Goal: Information Seeking & Learning: Find specific page/section

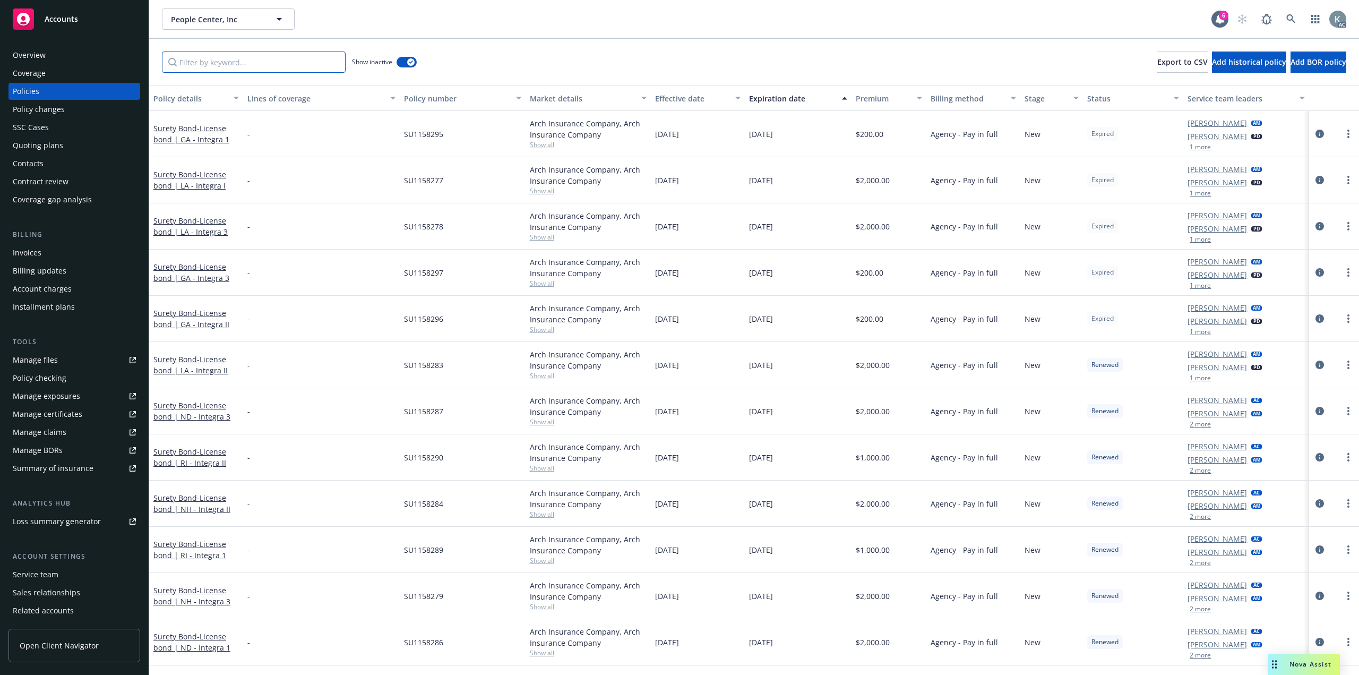
click at [319, 65] on input "Filter by keyword..." at bounding box center [254, 61] width 184 height 21
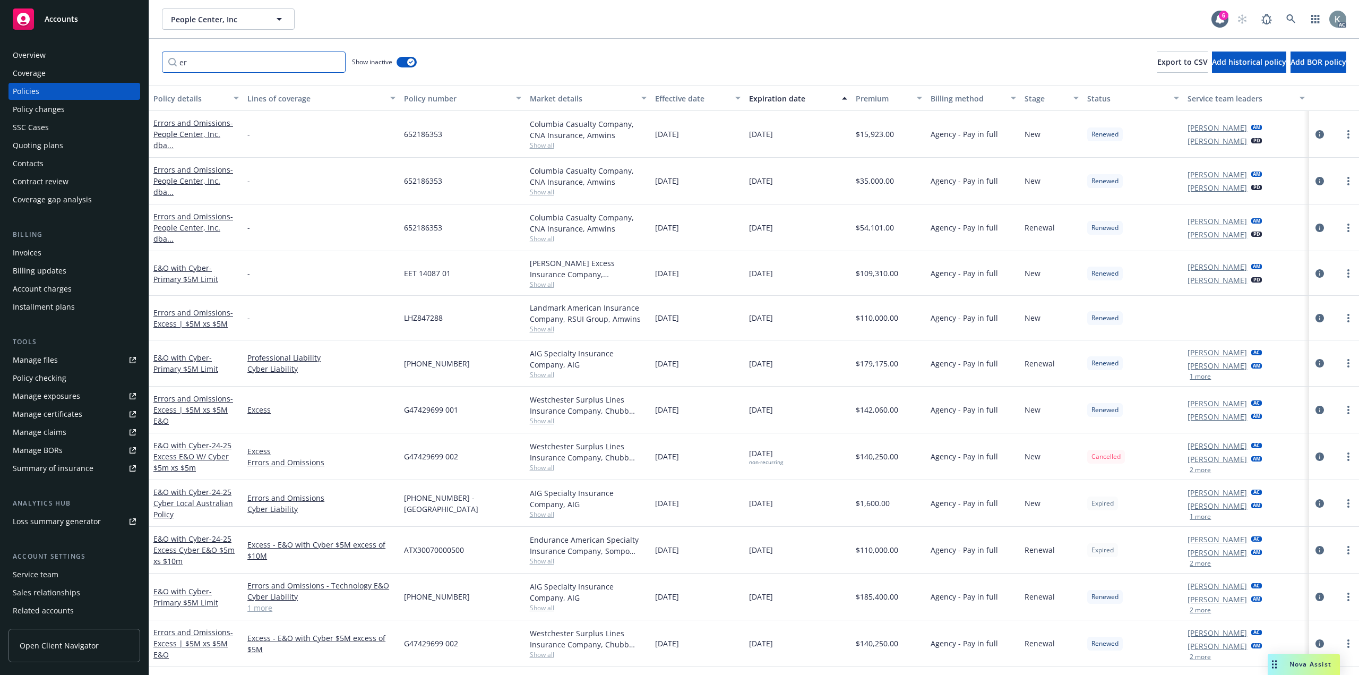
type input "e"
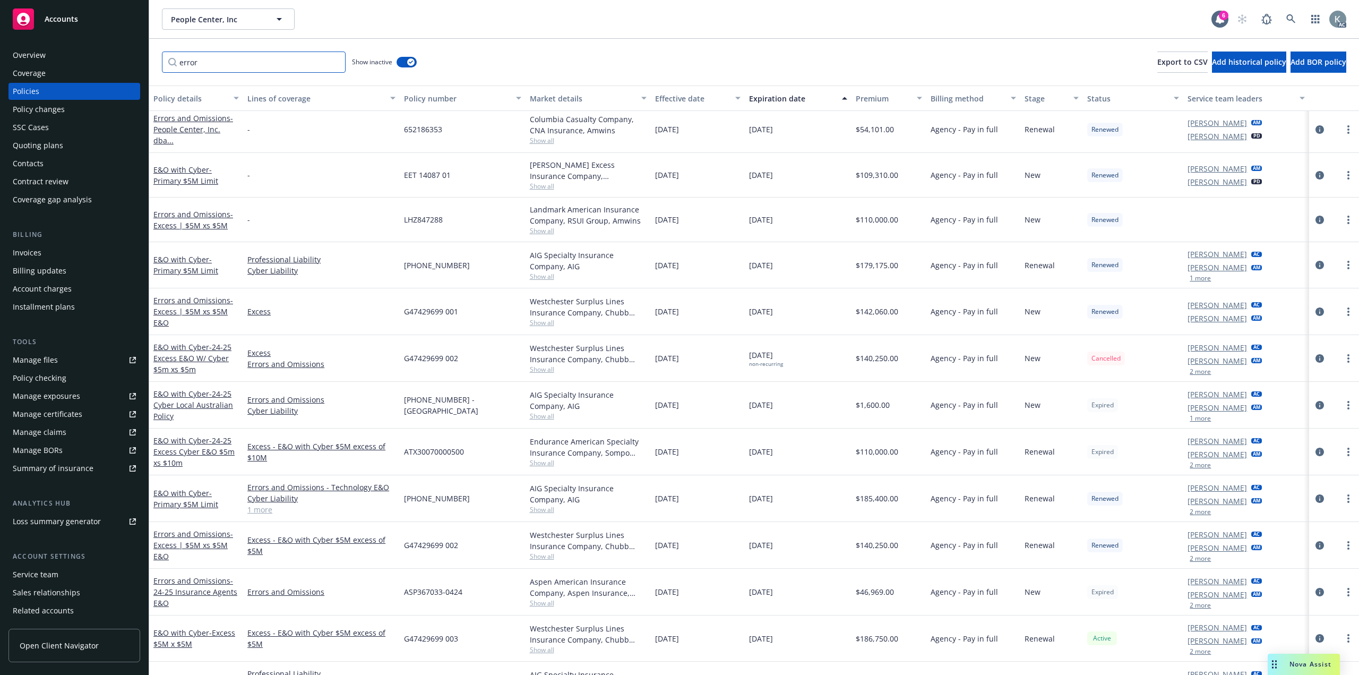
scroll to position [107, 0]
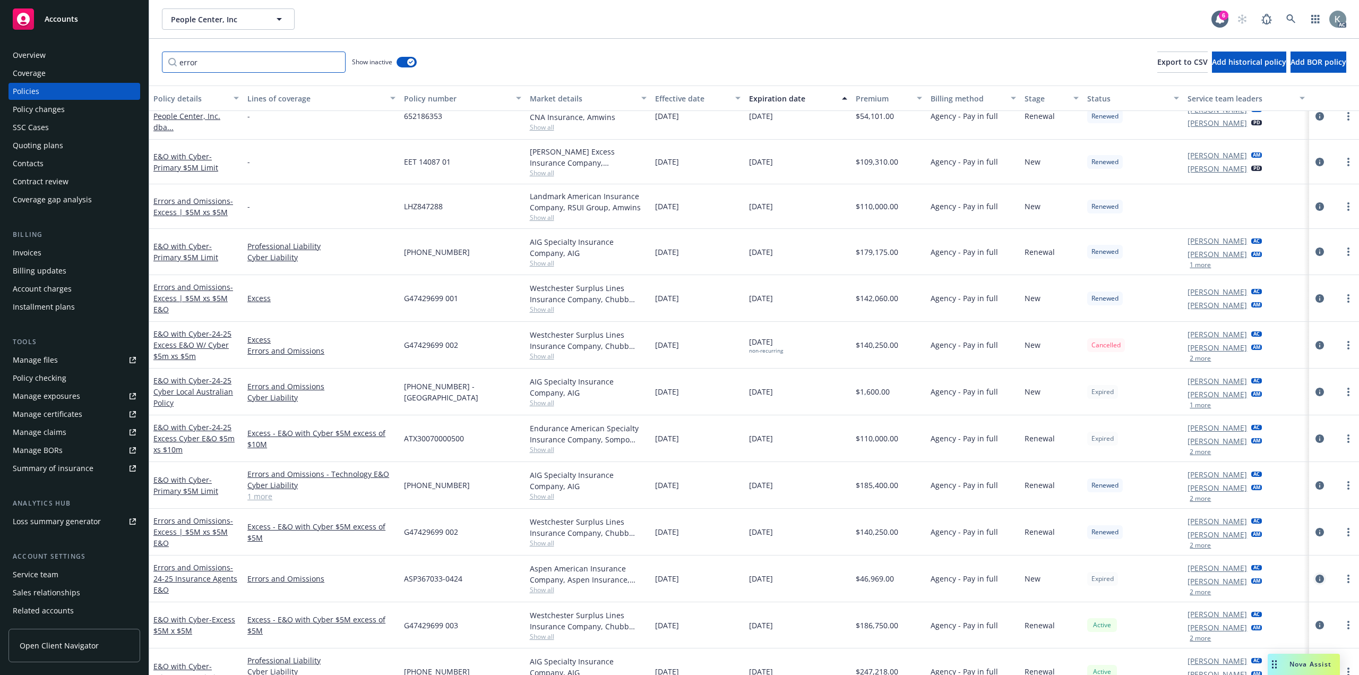
type input "error"
click at [1316, 574] on icon "circleInformation" at bounding box center [1320, 578] width 8 height 8
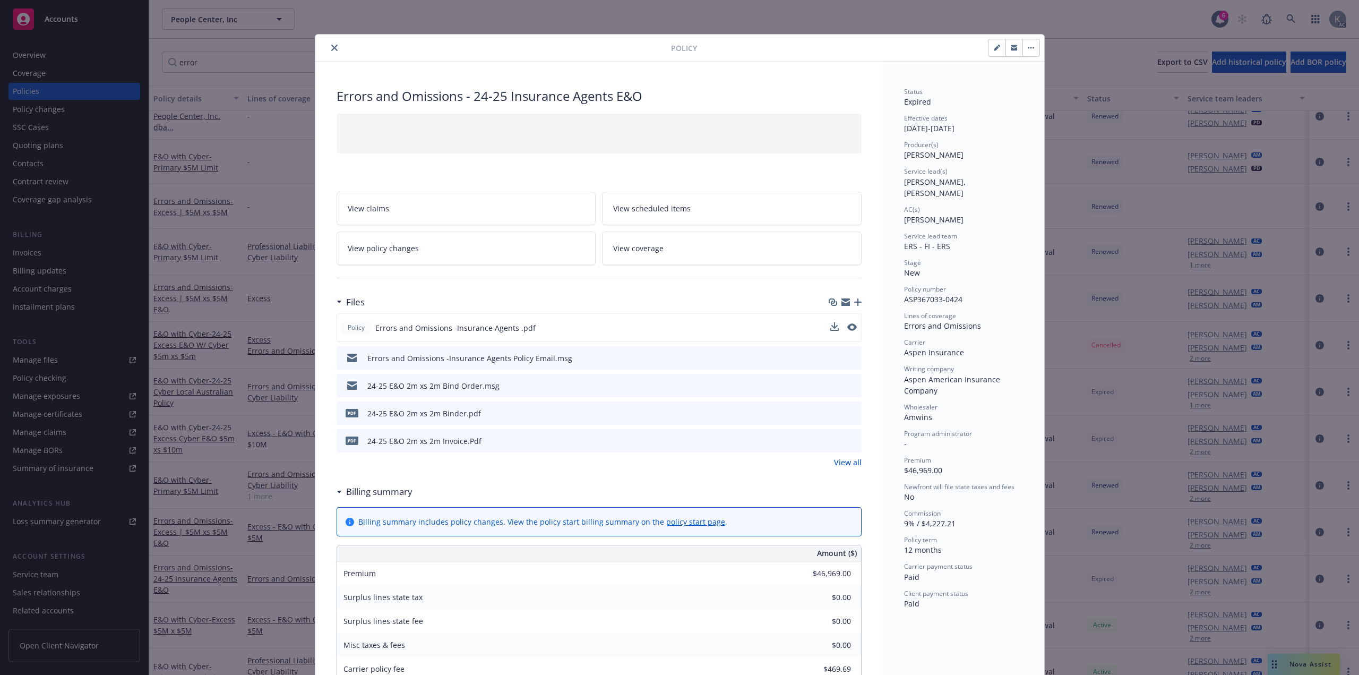
click at [848, 322] on button at bounding box center [852, 327] width 10 height 11
click at [851, 323] on icon "preview file" at bounding box center [851, 326] width 10 height 7
click at [334, 45] on button "close" at bounding box center [334, 47] width 13 height 13
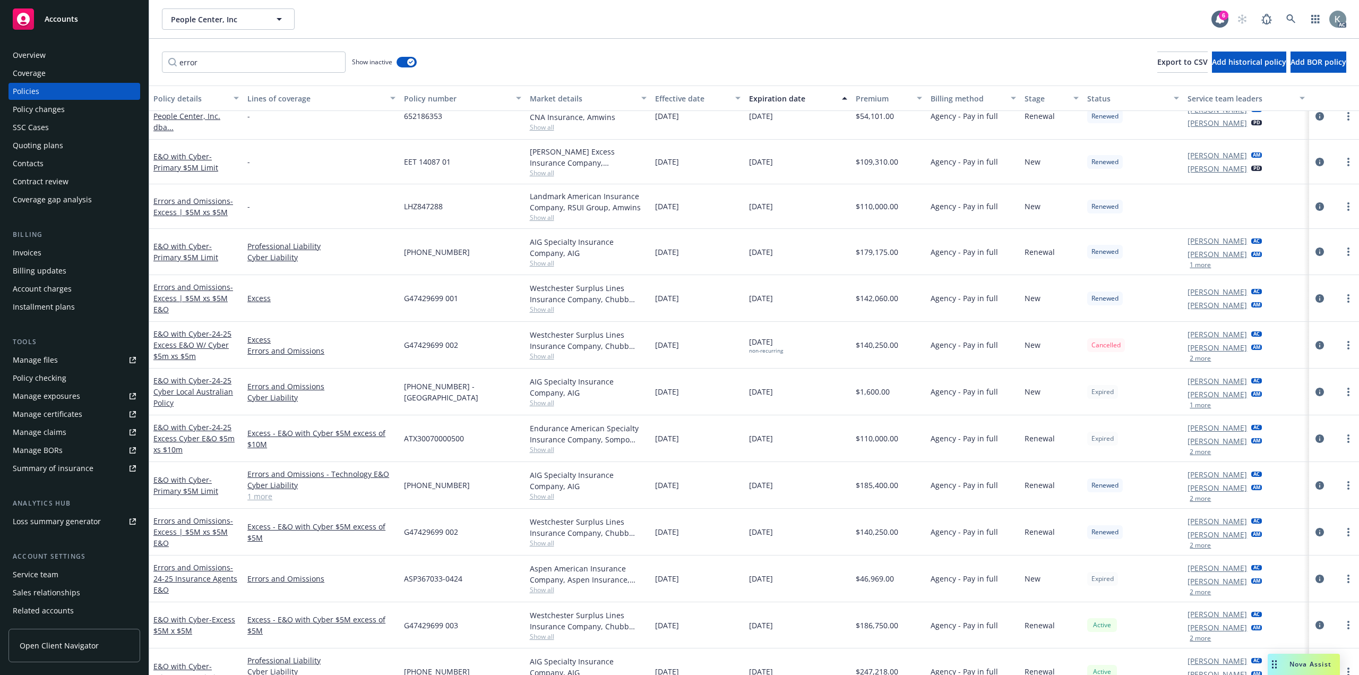
click at [330, 46] on div "error Show inactive Export to CSV Add historical policy Add BOR policy" at bounding box center [754, 62] width 1210 height 47
click at [1316, 481] on icon "circleInformation" at bounding box center [1320, 485] width 8 height 8
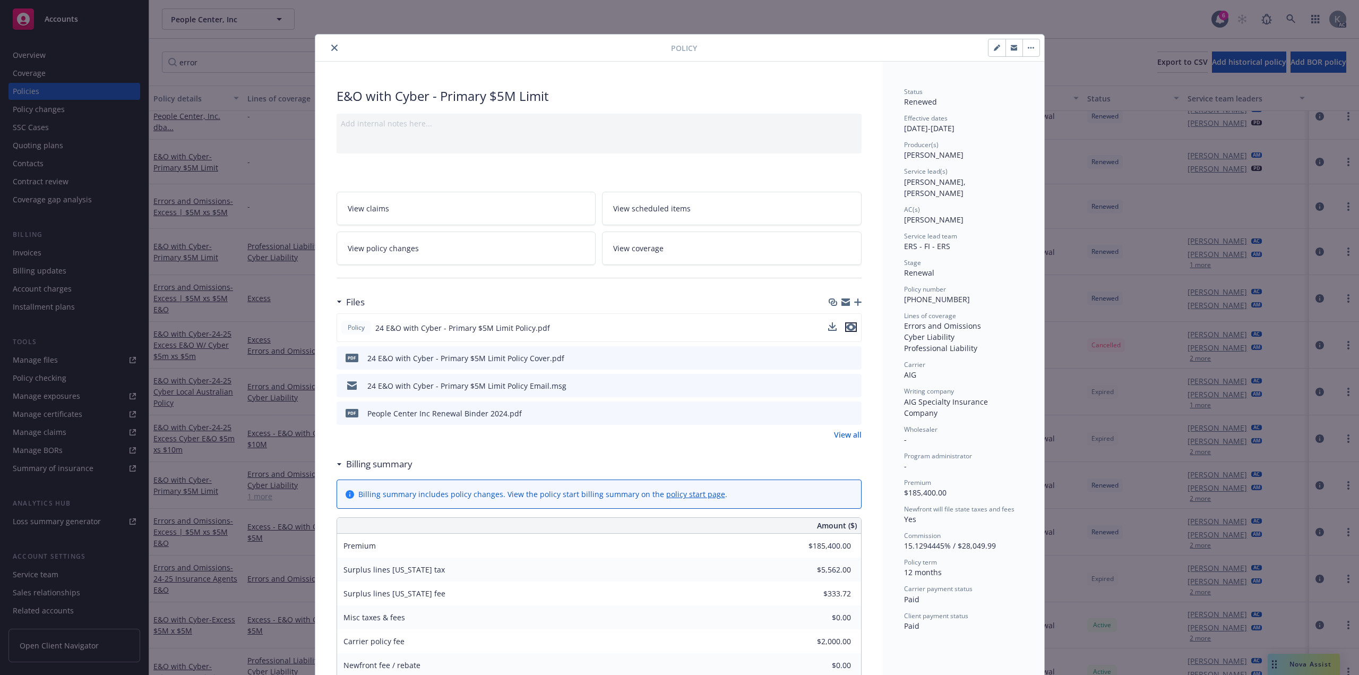
click at [849, 323] on icon "preview file" at bounding box center [851, 326] width 10 height 7
click at [331, 45] on icon "close" at bounding box center [334, 48] width 6 height 6
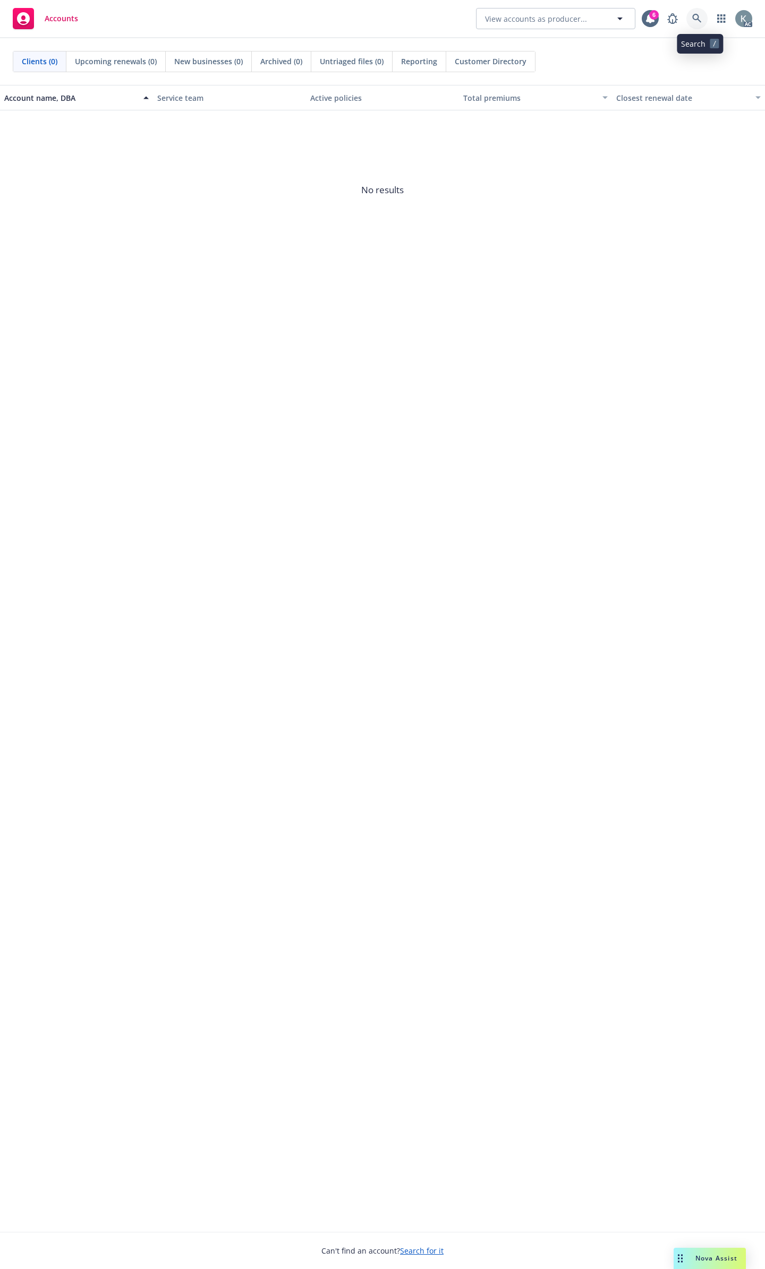
click at [692, 21] on link at bounding box center [696, 18] width 21 height 21
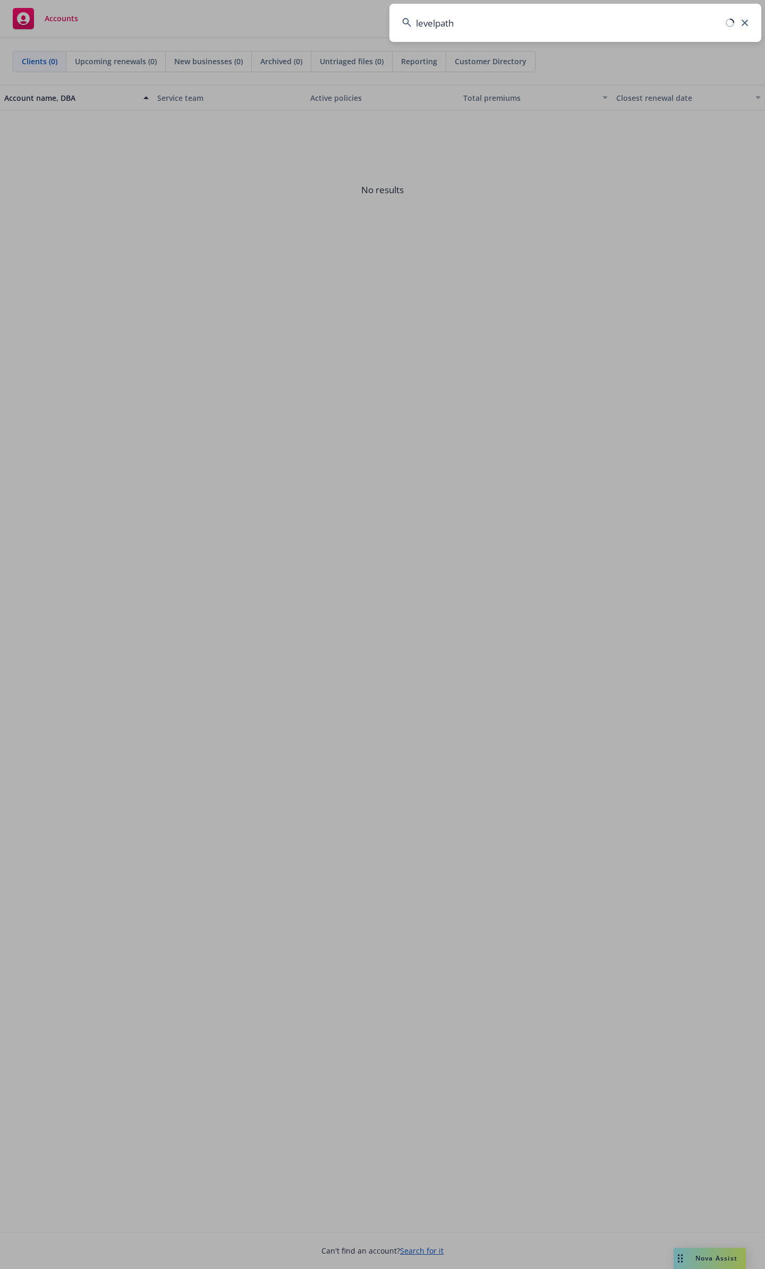
type input "levelpath"
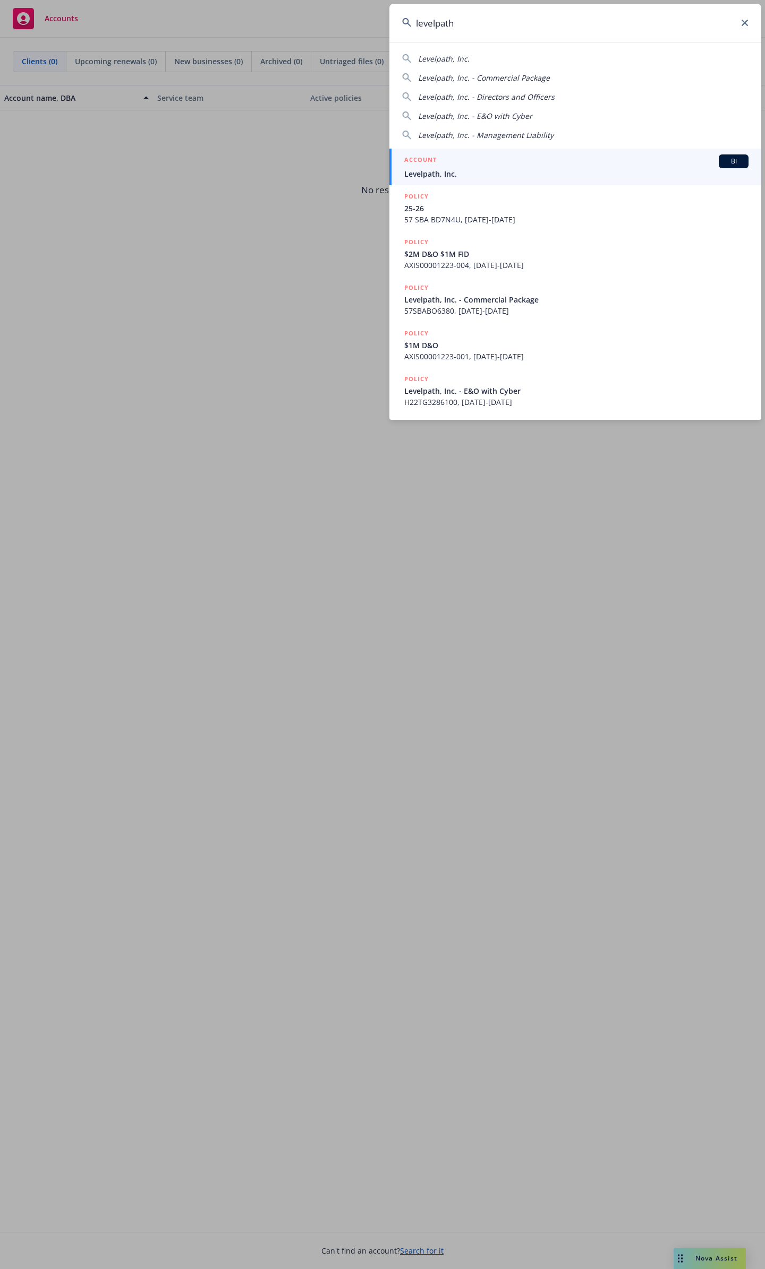
click at [535, 159] on div "ACCOUNT BI" at bounding box center [576, 161] width 344 height 14
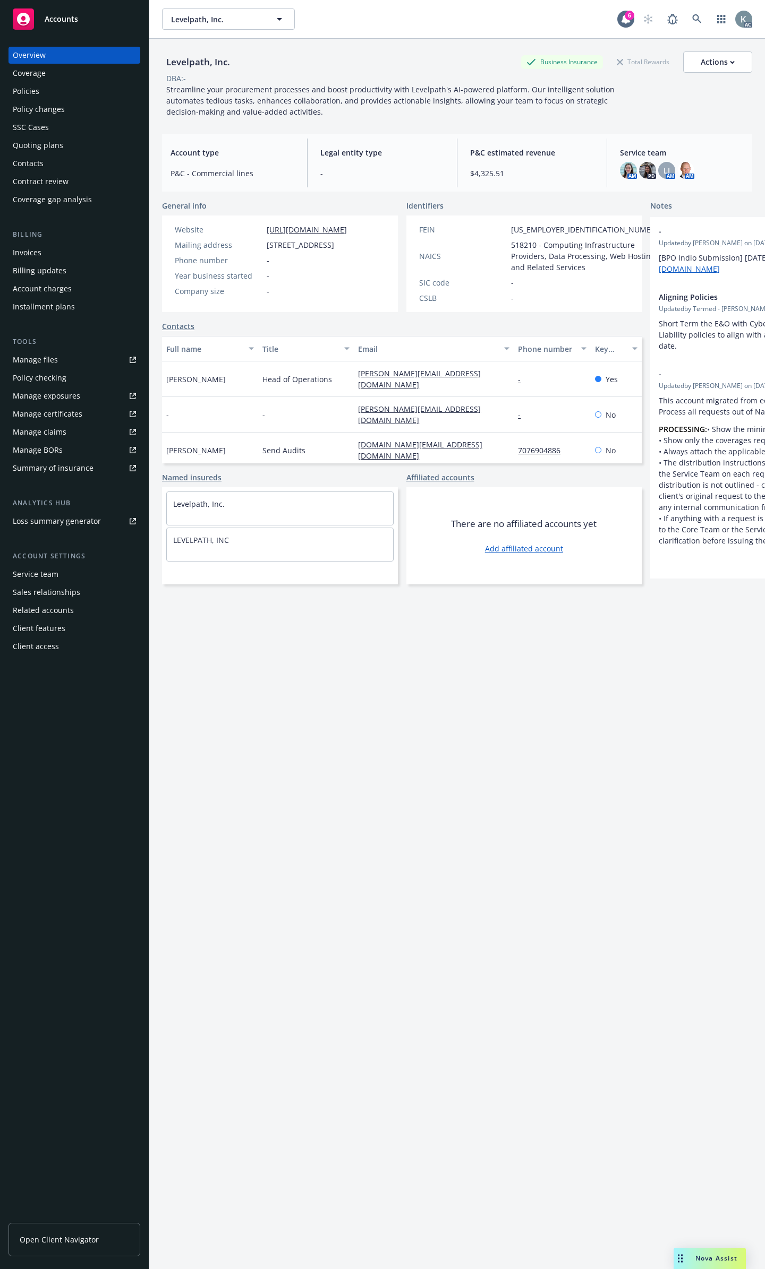
click at [33, 83] on div "Policies" at bounding box center [26, 91] width 27 height 17
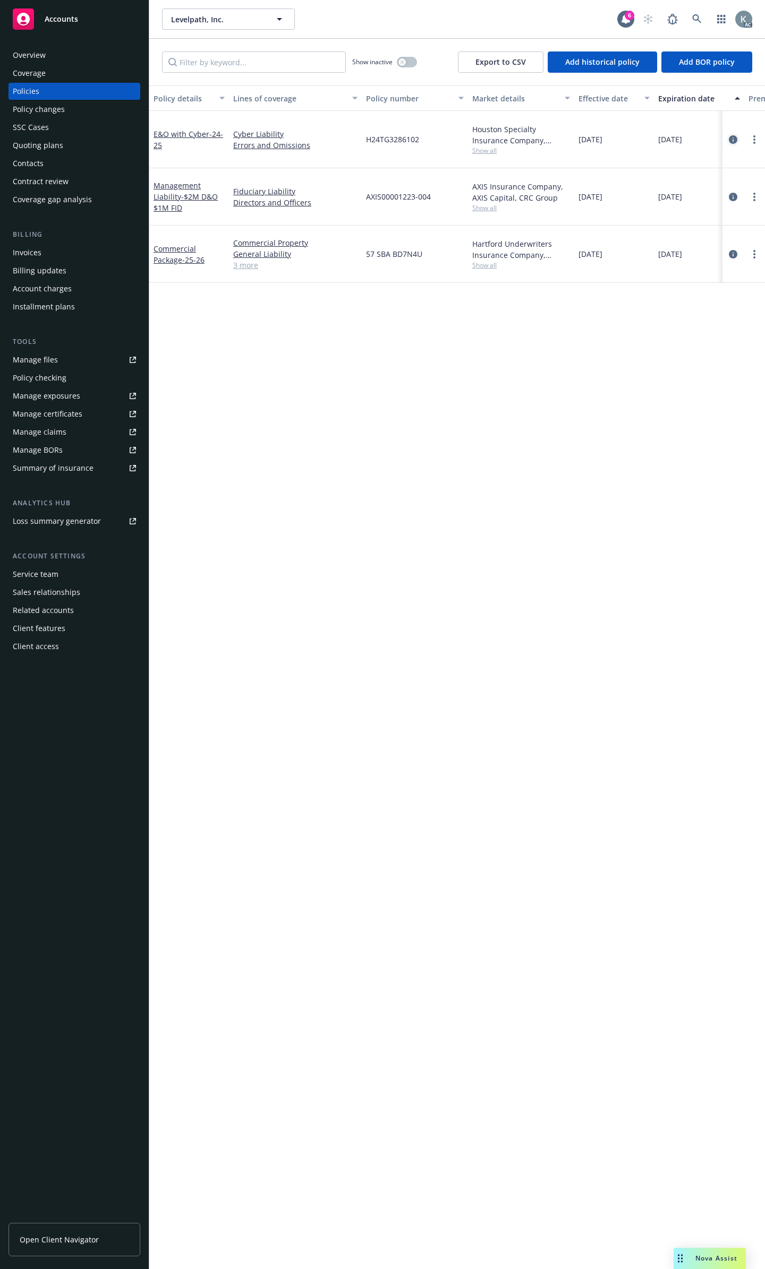
click at [734, 135] on icon "circleInformation" at bounding box center [732, 139] width 8 height 8
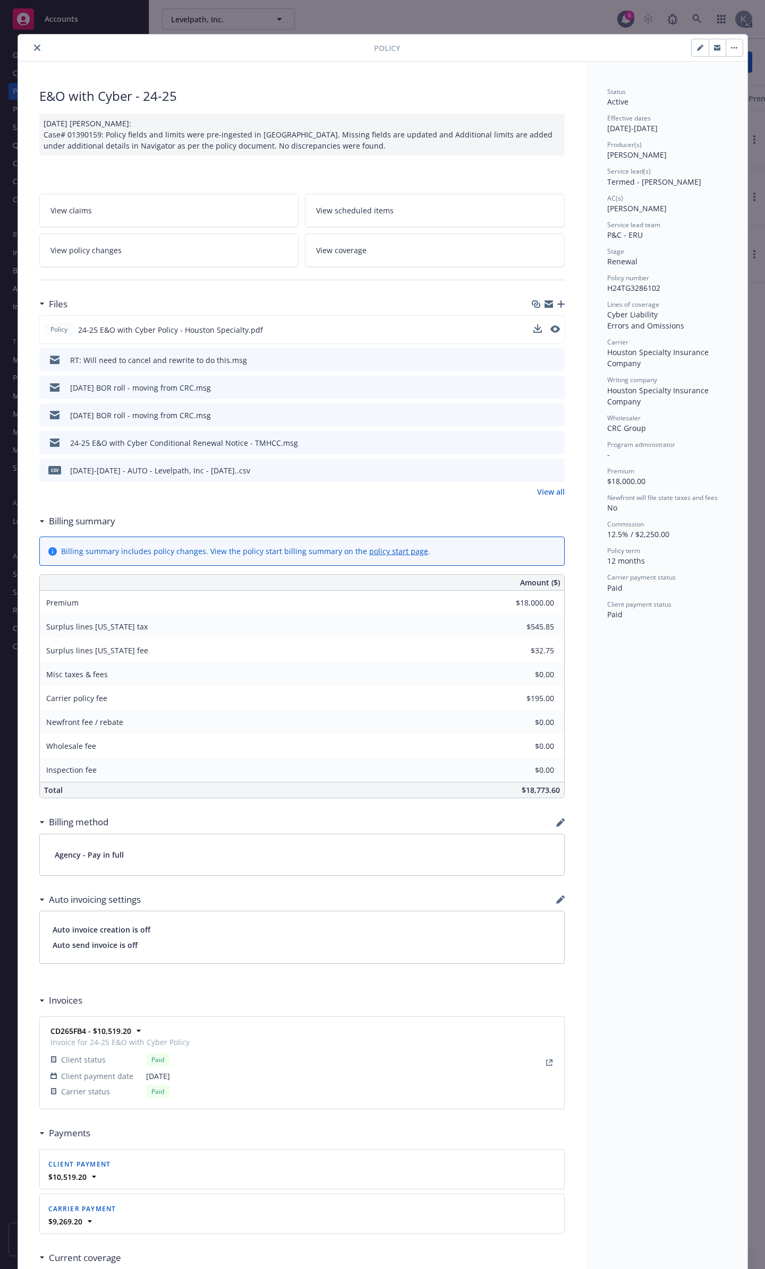
click at [551, 324] on button at bounding box center [555, 329] width 10 height 11
click at [550, 324] on button at bounding box center [555, 329] width 10 height 11
click at [551, 325] on icon "preview file" at bounding box center [554, 328] width 10 height 7
click at [34, 45] on icon "close" at bounding box center [37, 48] width 6 height 6
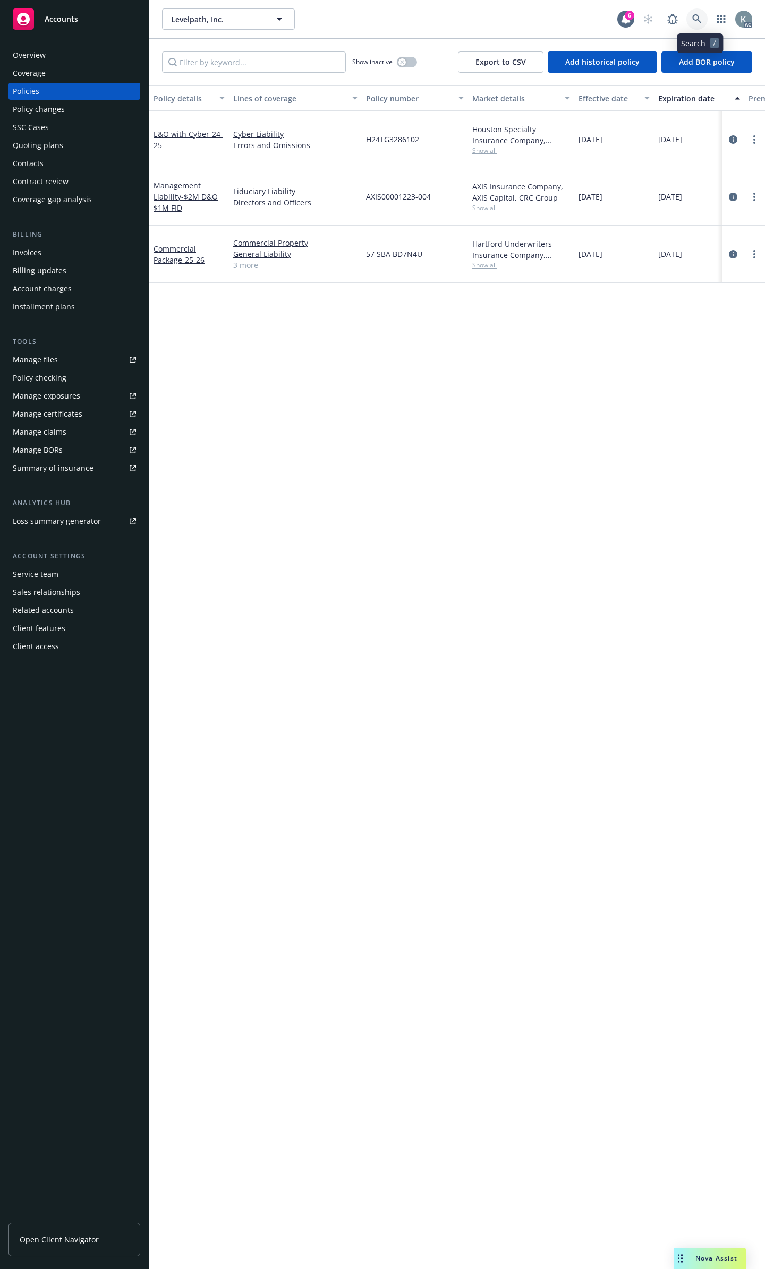
click at [697, 15] on icon at bounding box center [697, 19] width 10 height 10
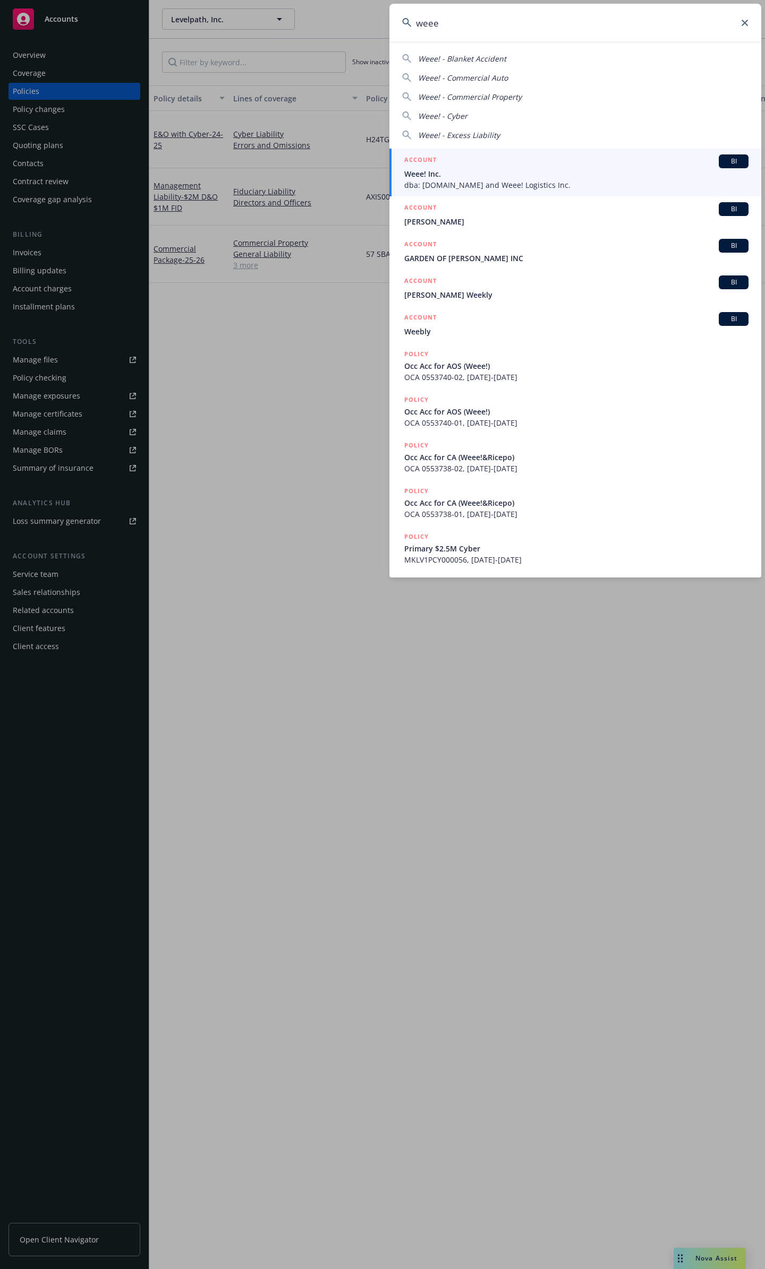
type input "weee"
click at [550, 166] on div "ACCOUNT BI" at bounding box center [576, 161] width 344 height 14
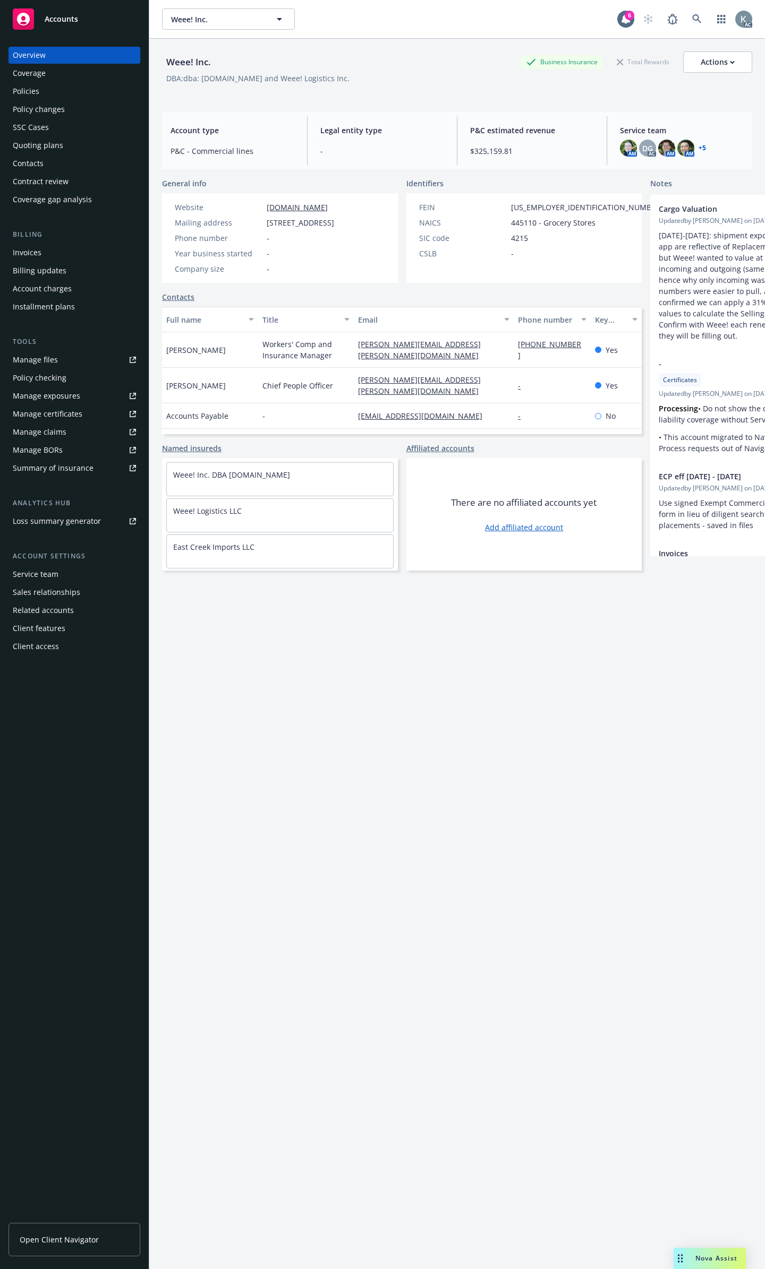
click at [51, 83] on div "Policies" at bounding box center [74, 91] width 123 height 17
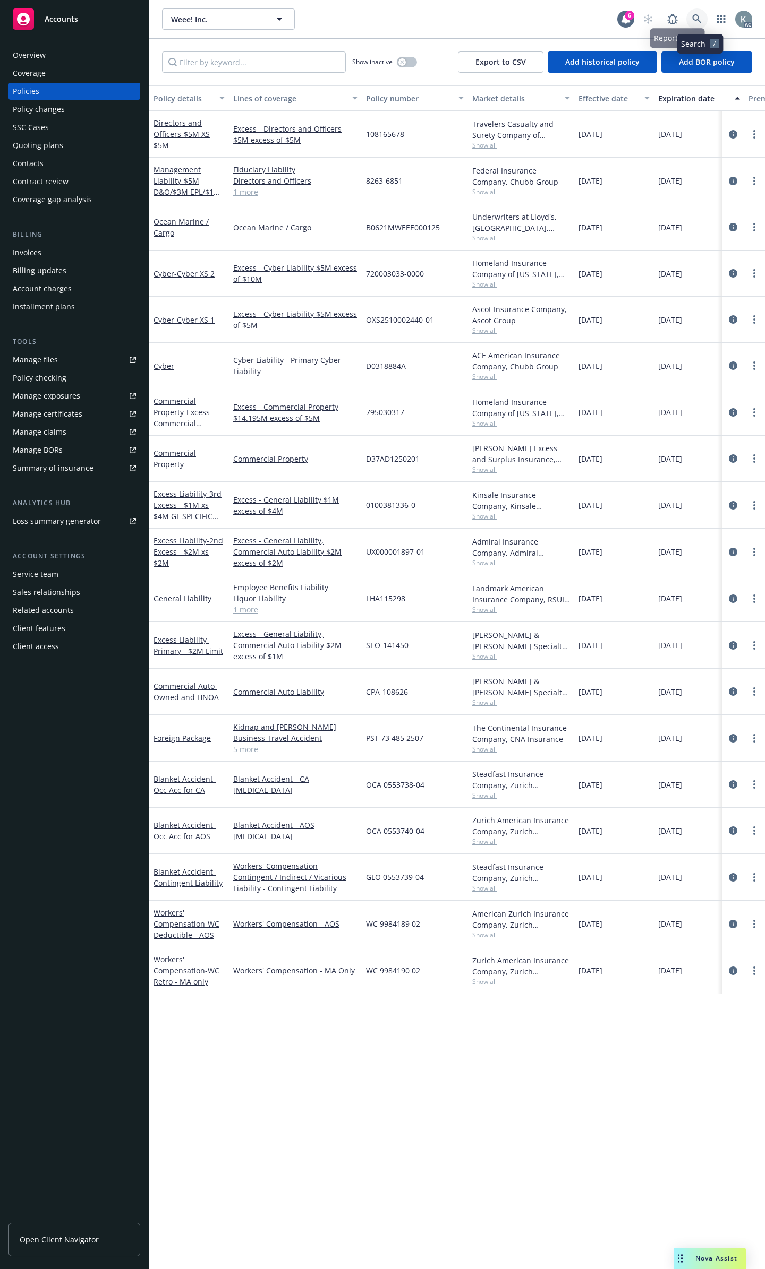
click at [693, 23] on link at bounding box center [696, 18] width 21 height 21
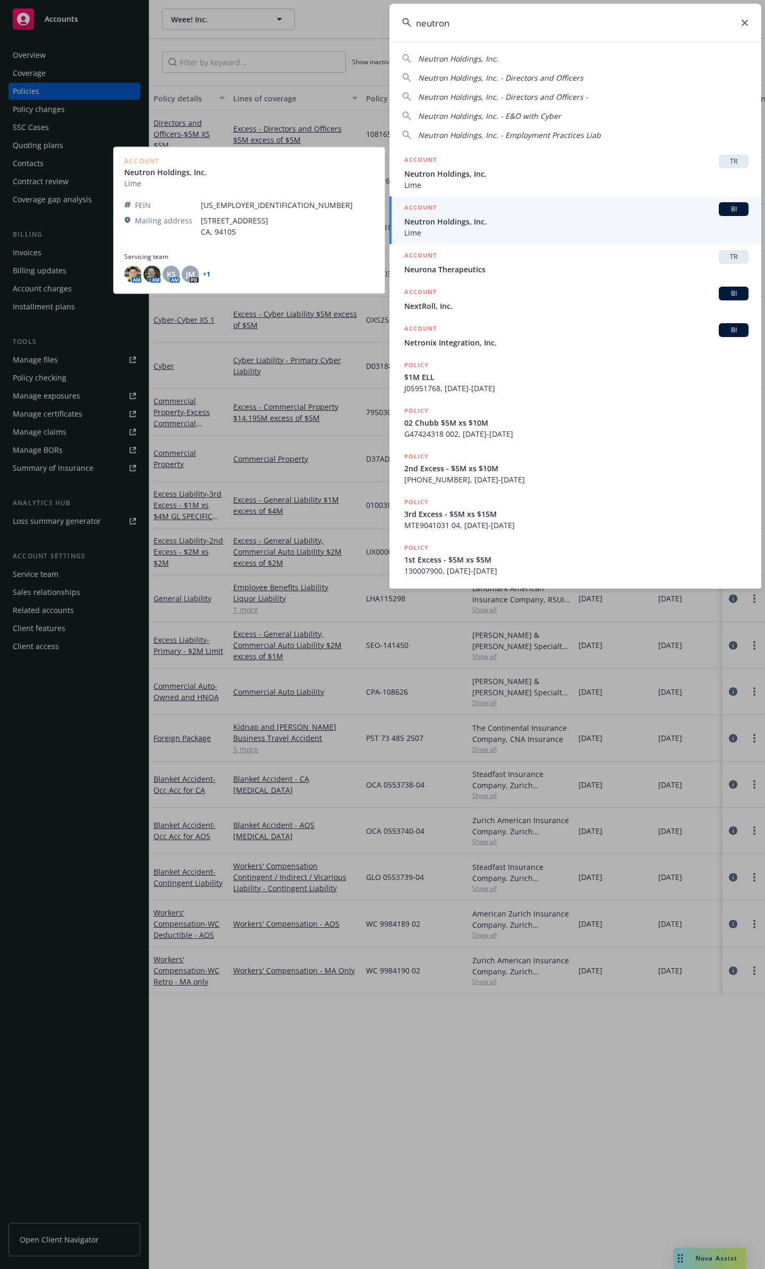
type input "neutron"
click at [483, 226] on span "Neutron Holdings, Inc." at bounding box center [576, 221] width 344 height 11
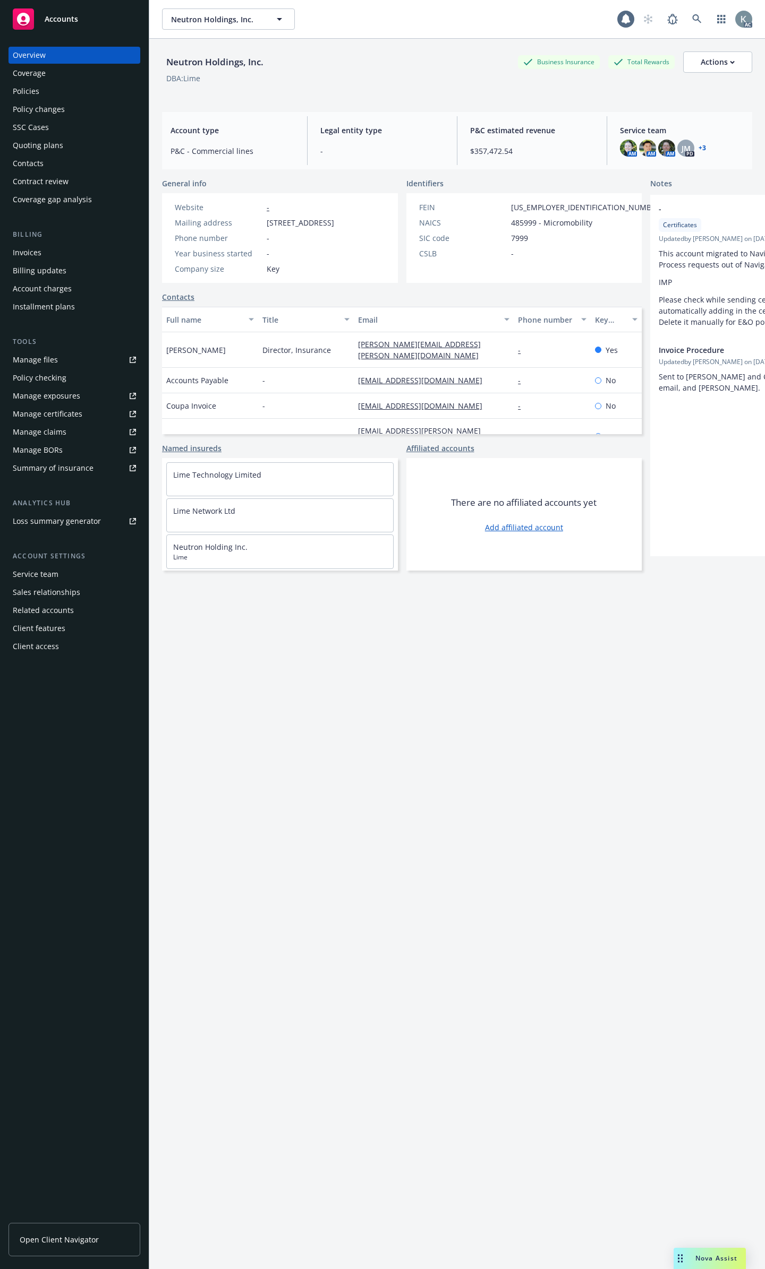
click at [96, 91] on div "Policies" at bounding box center [74, 91] width 123 height 17
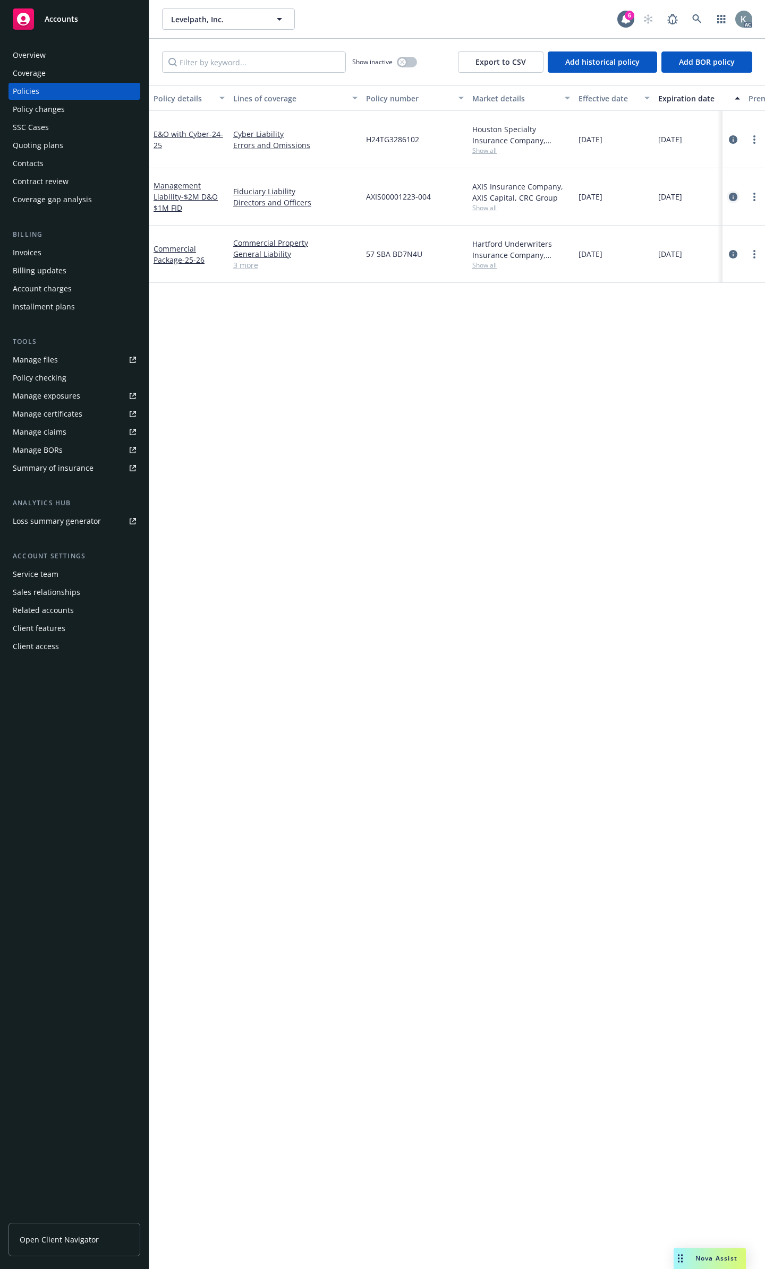
click at [731, 191] on link "circleInformation" at bounding box center [732, 197] width 13 height 13
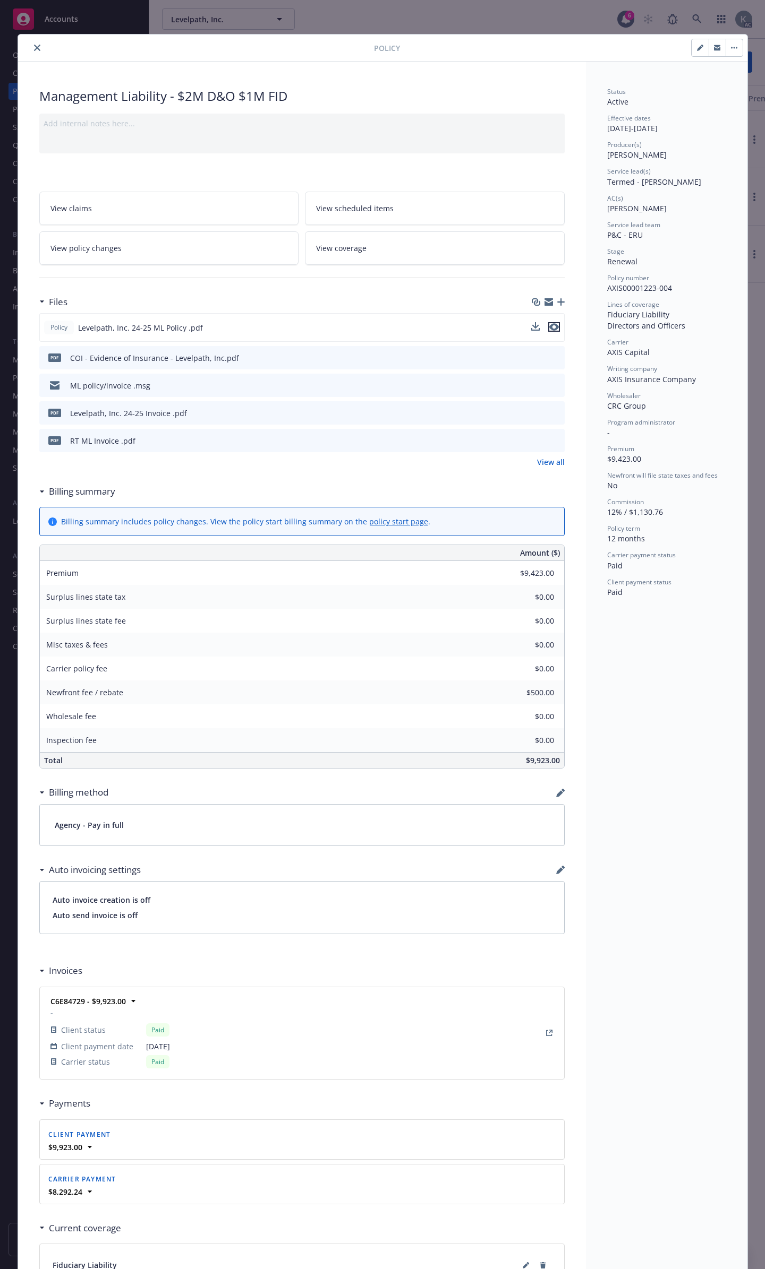
click at [550, 323] on icon "preview file" at bounding box center [554, 326] width 10 height 7
click at [31, 42] on button "close" at bounding box center [37, 47] width 13 height 13
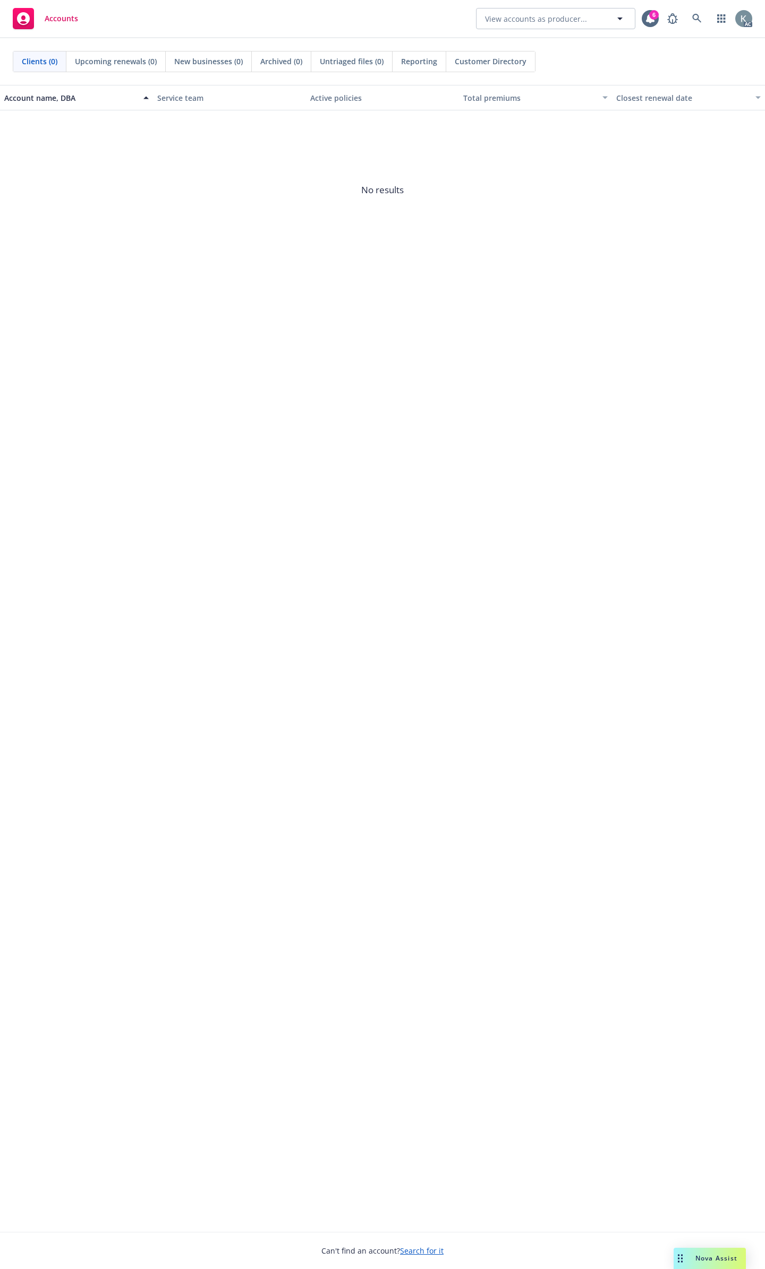
click at [692, 1266] on div "Nova Assist" at bounding box center [709, 1258] width 72 height 21
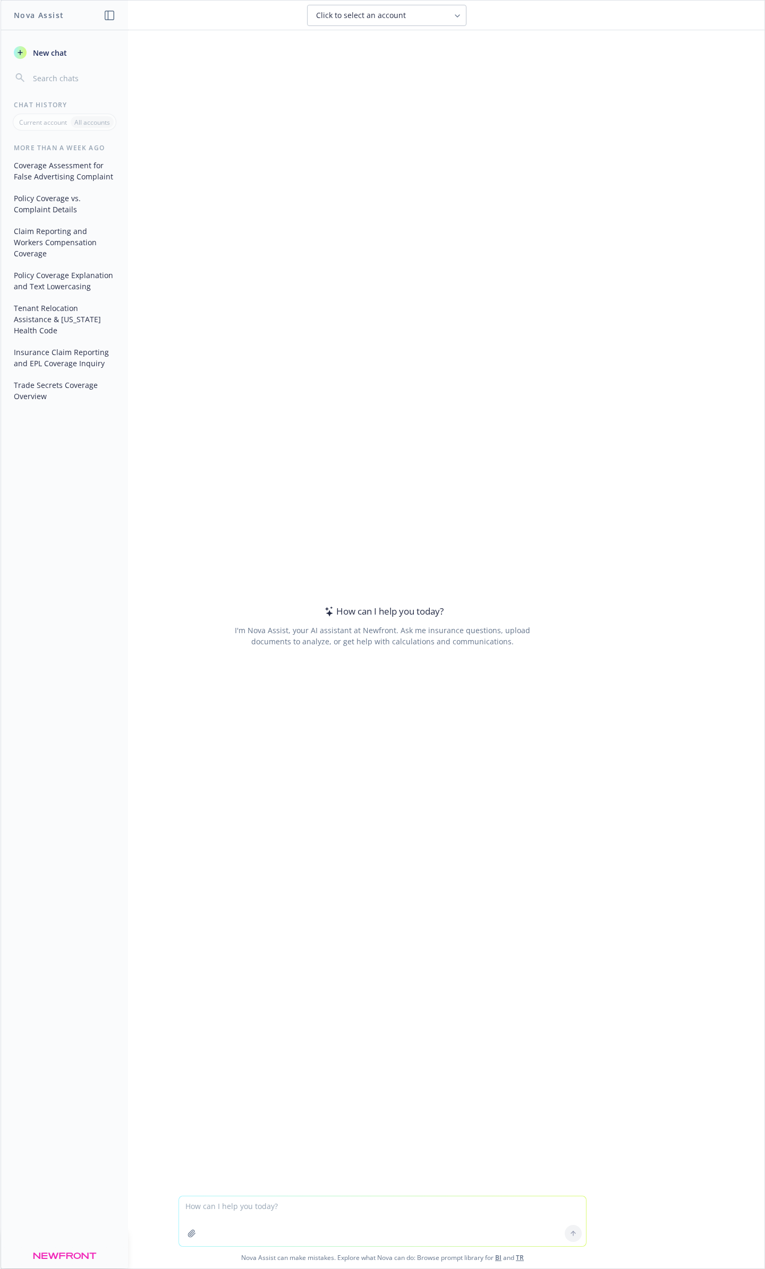
click at [196, 1238] on icon "button" at bounding box center [191, 1234] width 8 height 8
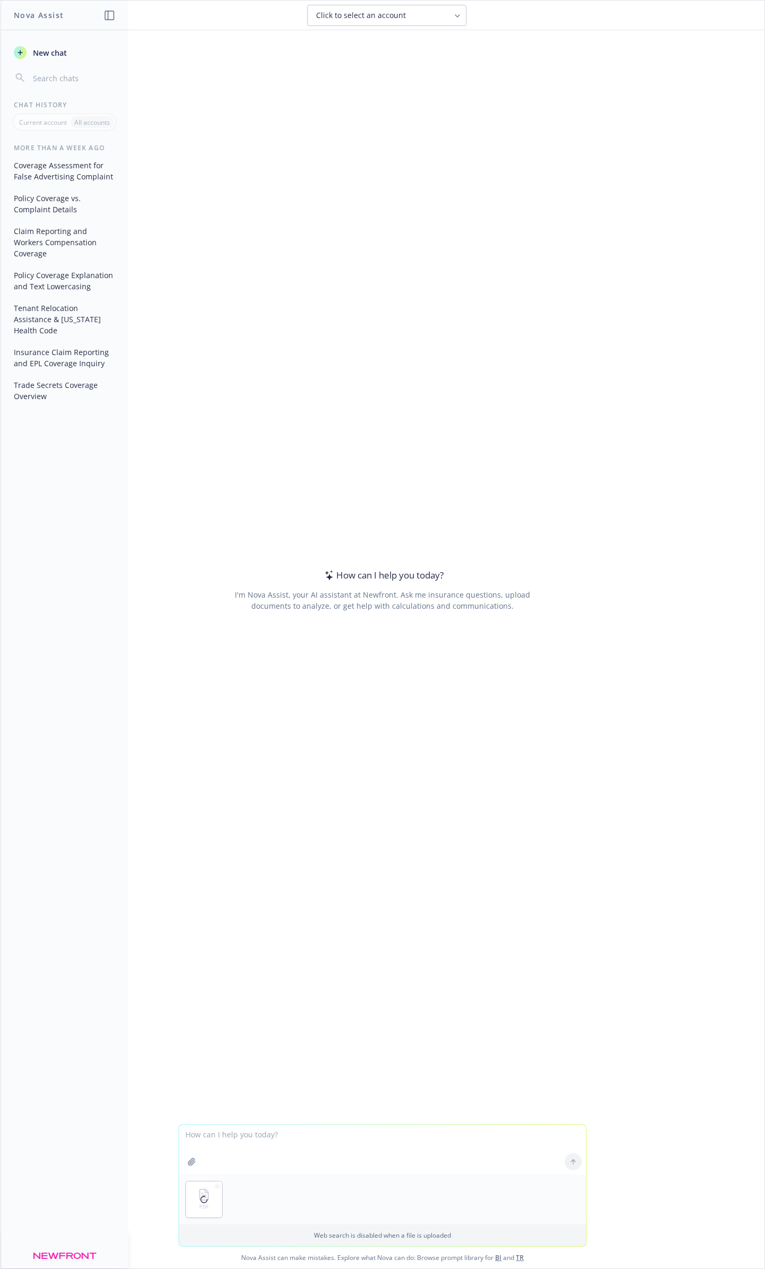
click at [372, 1148] on textarea at bounding box center [382, 1150] width 407 height 50
click at [346, 1148] on textarea "Does this policy cover allegations" at bounding box center [382, 1150] width 407 height 50
click at [342, 1137] on textarea "Does this policy cover allegations" at bounding box center [382, 1150] width 407 height 50
type textarea "Does this policy cover allegations of California Invasion of Privacy Act violat…"
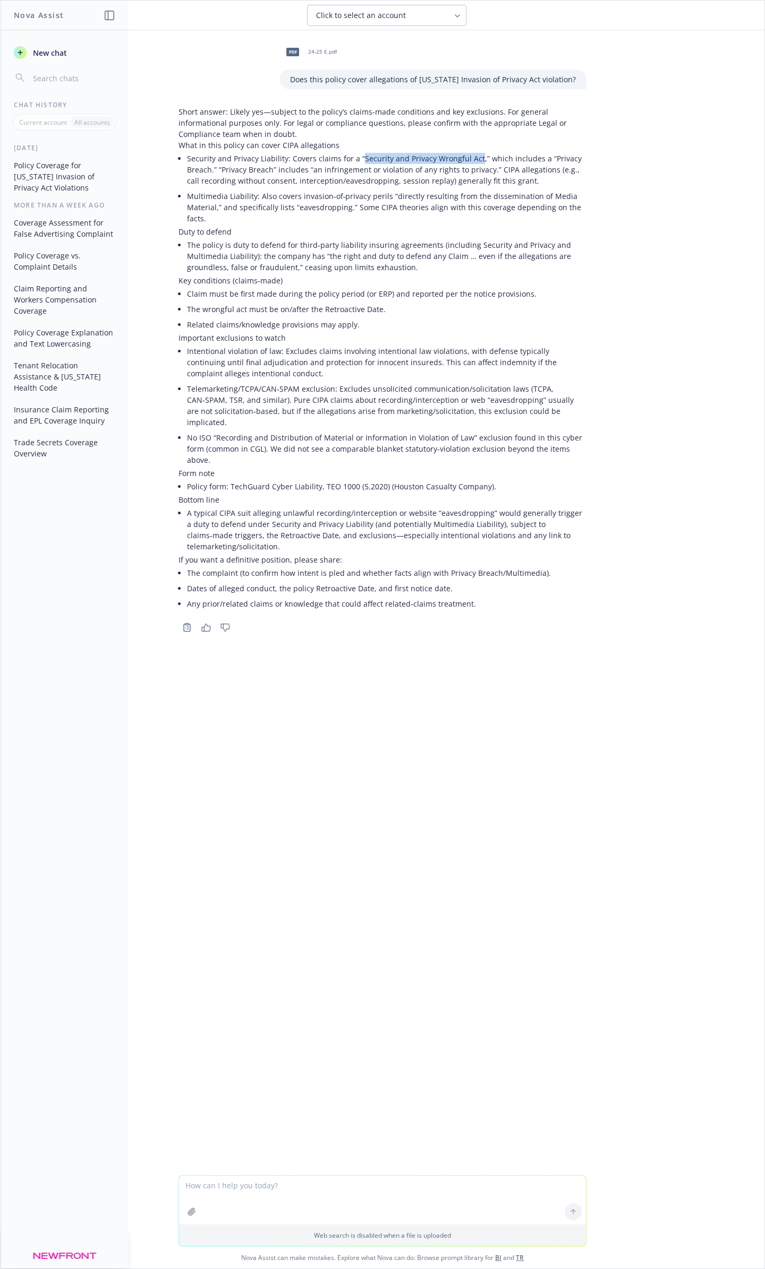
drag, startPoint x: 353, startPoint y: 154, endPoint x: 469, endPoint y: 154, distance: 116.3
click at [469, 154] on li "Security and Privacy Liability: Covers claims for a “Security and Privacy Wrong…" at bounding box center [386, 170] width 399 height 38
copy li "Security and Privacy Wrongful Act"
